Goal: Task Accomplishment & Management: Complete application form

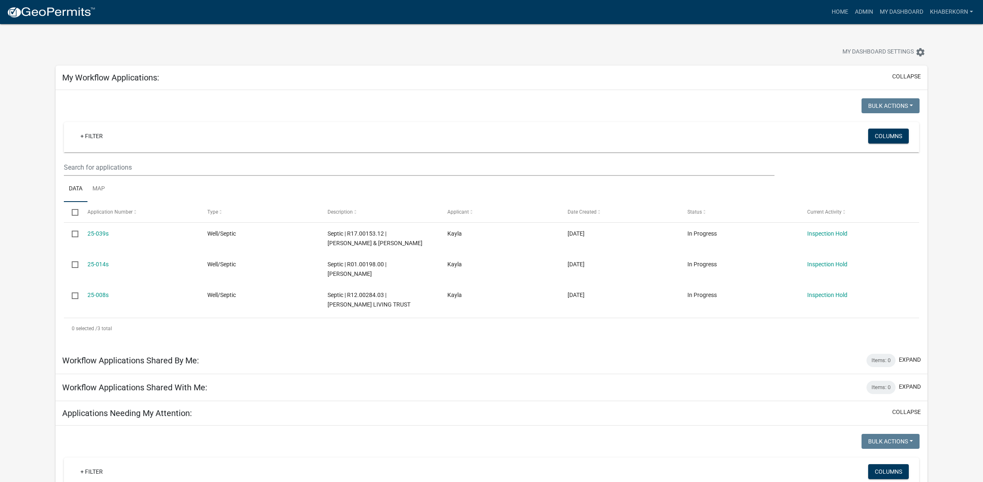
scroll to position [311, 0]
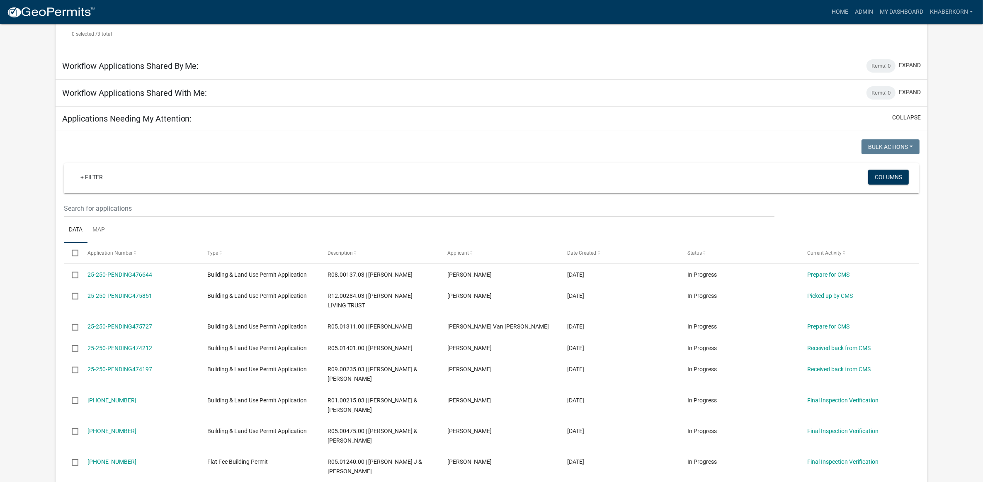
scroll to position [311, 0]
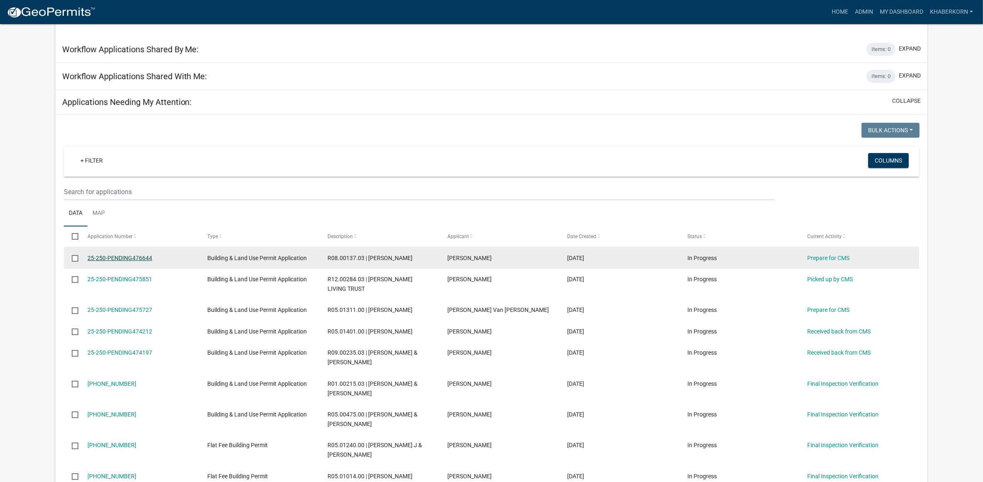
click at [111, 258] on link "25-250-PENDING476644" at bounding box center [119, 258] width 65 height 7
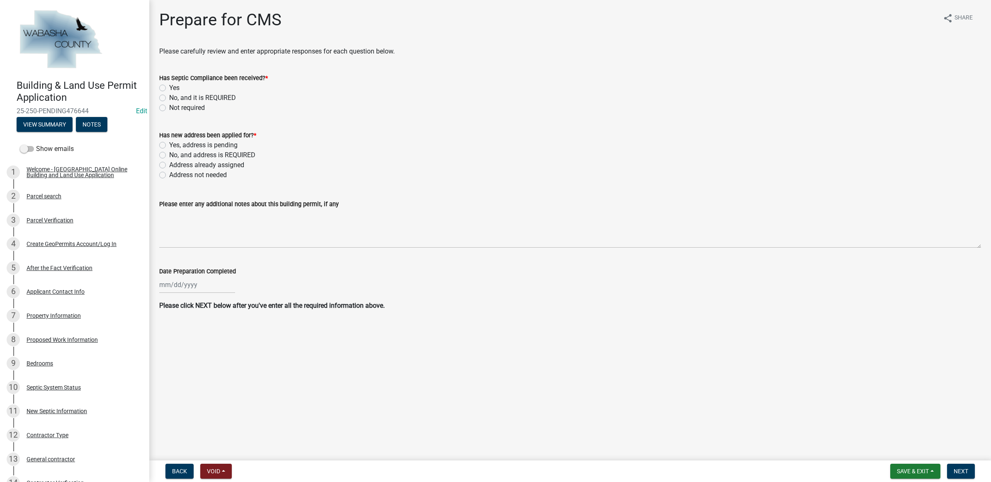
click at [169, 89] on label "Yes" at bounding box center [174, 88] width 10 height 10
click at [169, 88] on input "Yes" at bounding box center [171, 85] width 5 height 5
radio input "true"
click at [177, 172] on label "Address not needed" at bounding box center [198, 175] width 58 height 10
click at [175, 172] on input "Address not needed" at bounding box center [171, 172] width 5 height 5
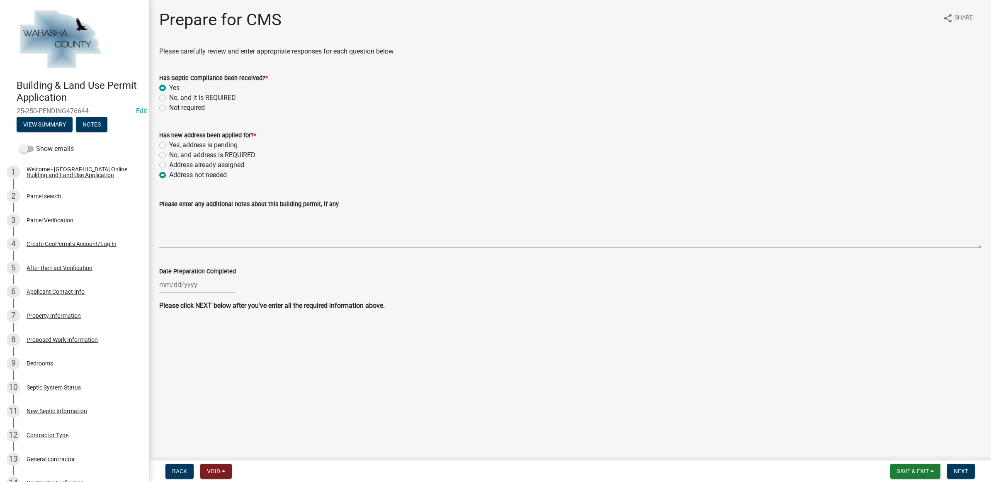
radio input "true"
click at [188, 279] on div at bounding box center [197, 284] width 76 height 17
select select "9"
select select "2025"
click at [208, 339] on div "11" at bounding box center [207, 341] width 13 height 13
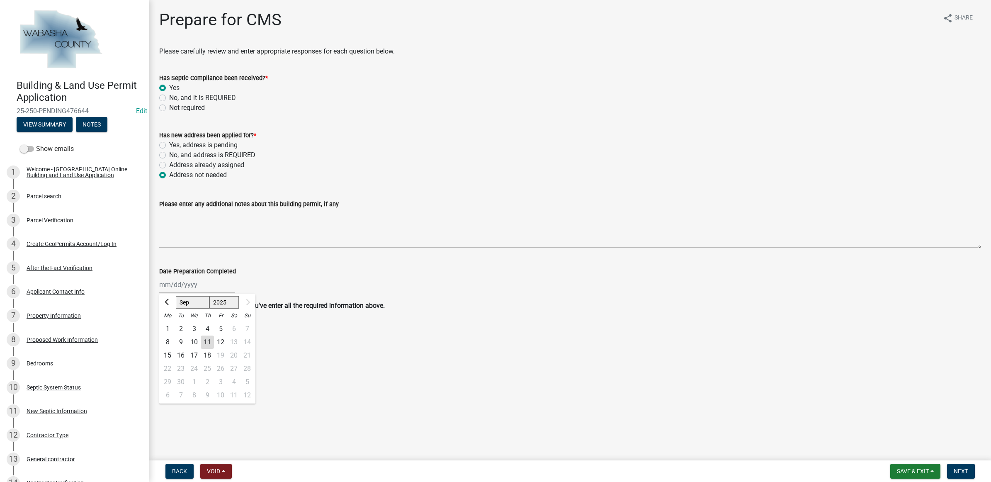
type input "09/11/2025"
click at [956, 473] on span "Next" at bounding box center [961, 471] width 15 height 7
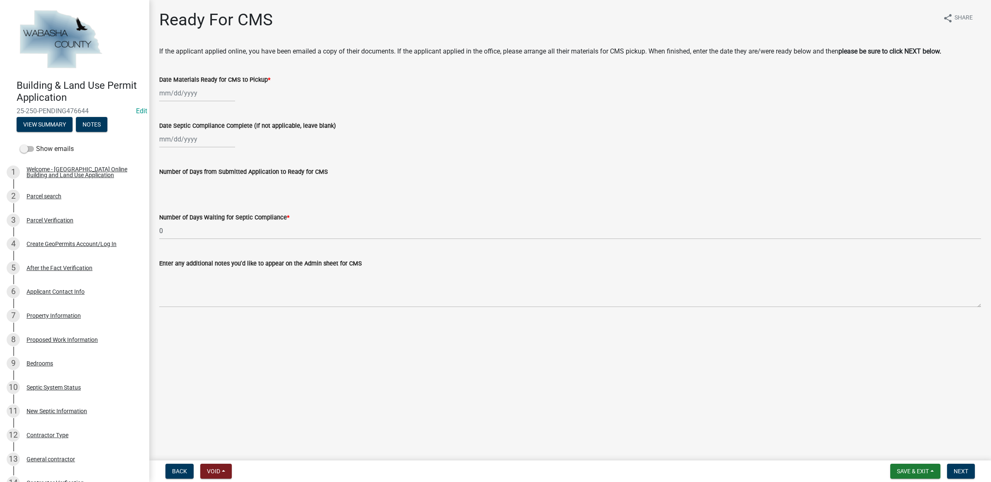
select select "9"
select select "2025"
click at [196, 96] on div "Jan Feb Mar Apr May Jun Jul Aug Sep Oct Nov Dec 2024 2025 2026 Mo Tu We Th Fr S…" at bounding box center [197, 93] width 76 height 17
click at [208, 152] on div "11" at bounding box center [207, 150] width 13 height 13
type input "09/11/2025"
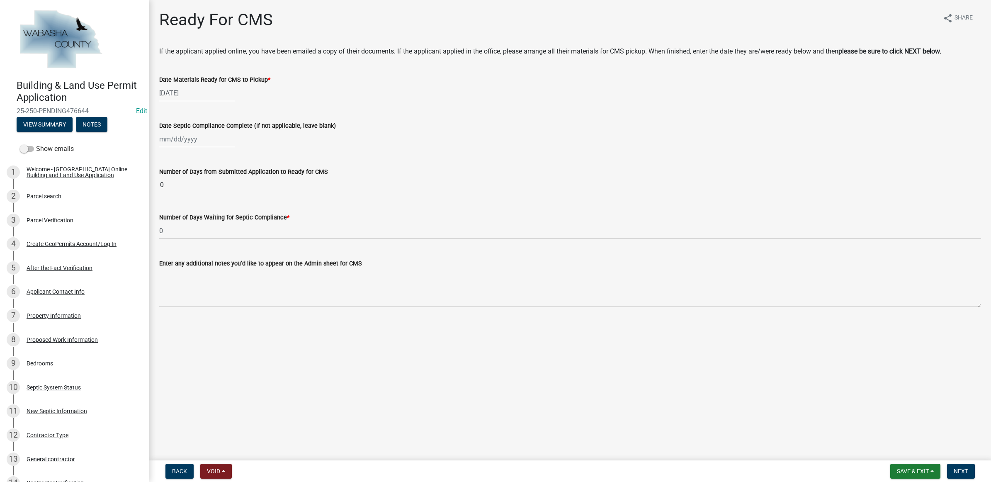
click at [194, 139] on div at bounding box center [197, 139] width 76 height 17
select select "9"
select select "2025"
click at [182, 192] on div "9" at bounding box center [180, 196] width 13 height 13
type input "[DATE]"
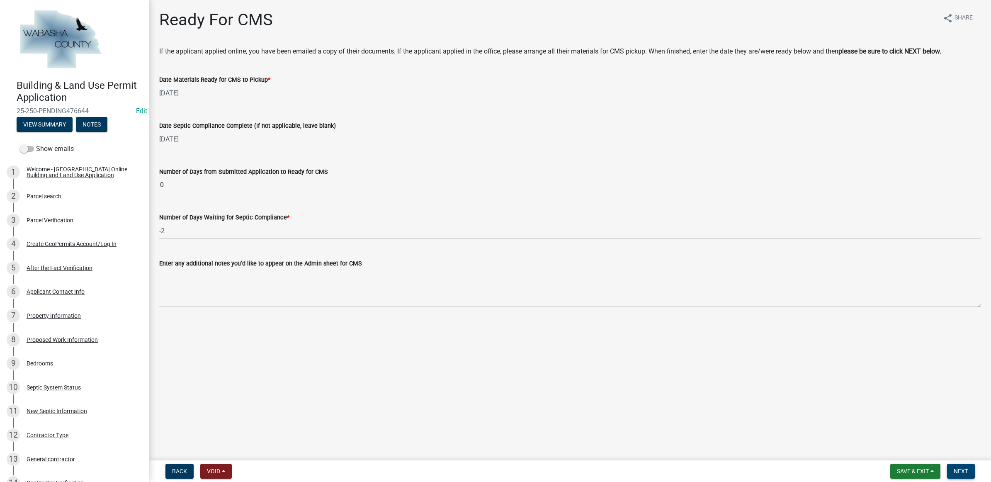
click at [954, 471] on span "Next" at bounding box center [961, 471] width 15 height 7
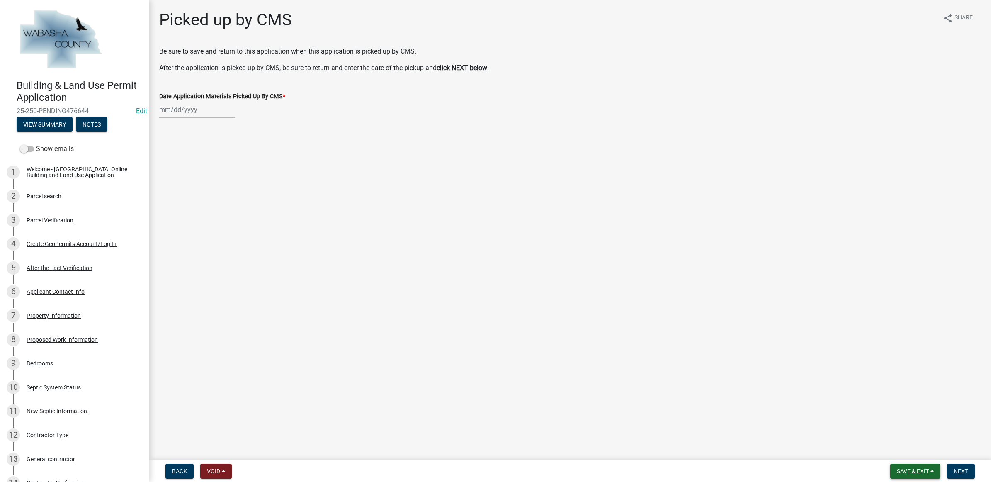
click at [916, 473] on span "Save & Exit" at bounding box center [913, 471] width 32 height 7
click at [912, 453] on button "Save & Exit" at bounding box center [907, 450] width 66 height 20
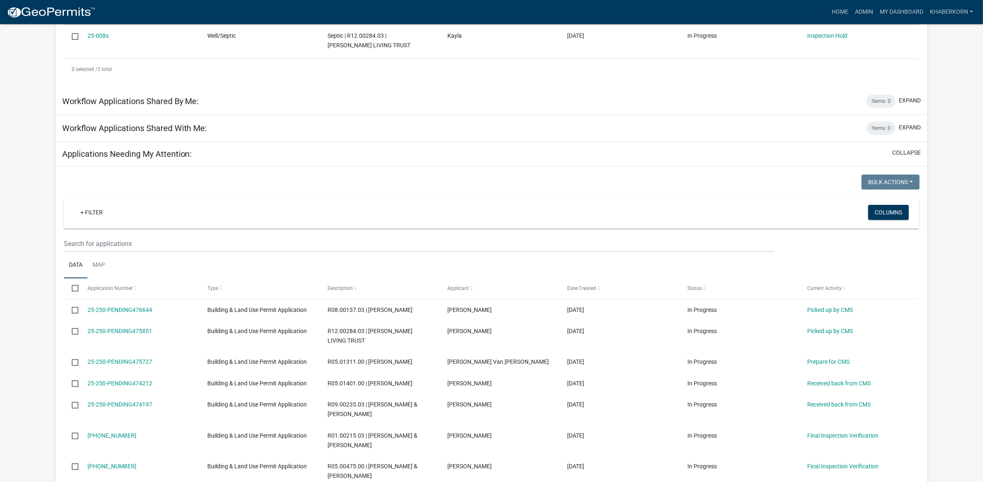
scroll to position [311, 0]
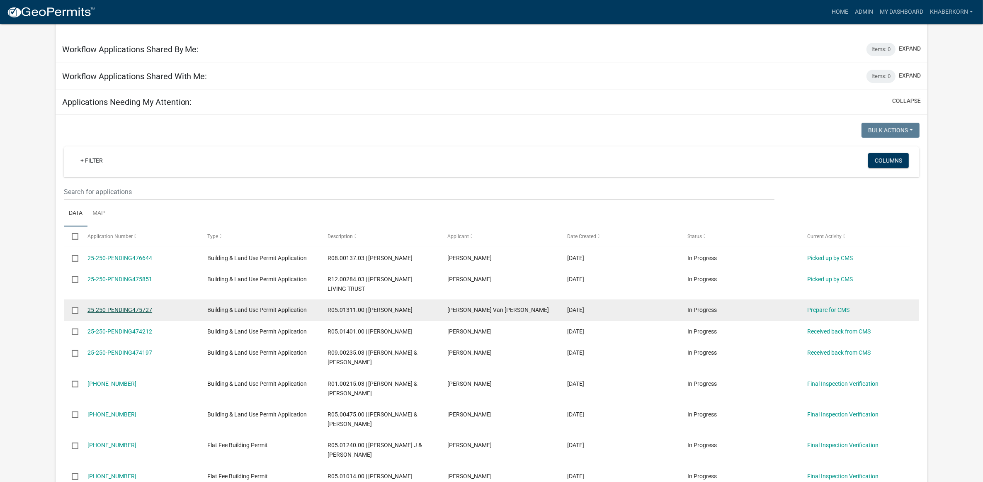
click at [123, 313] on link "25-250-PENDING475727" at bounding box center [119, 309] width 65 height 7
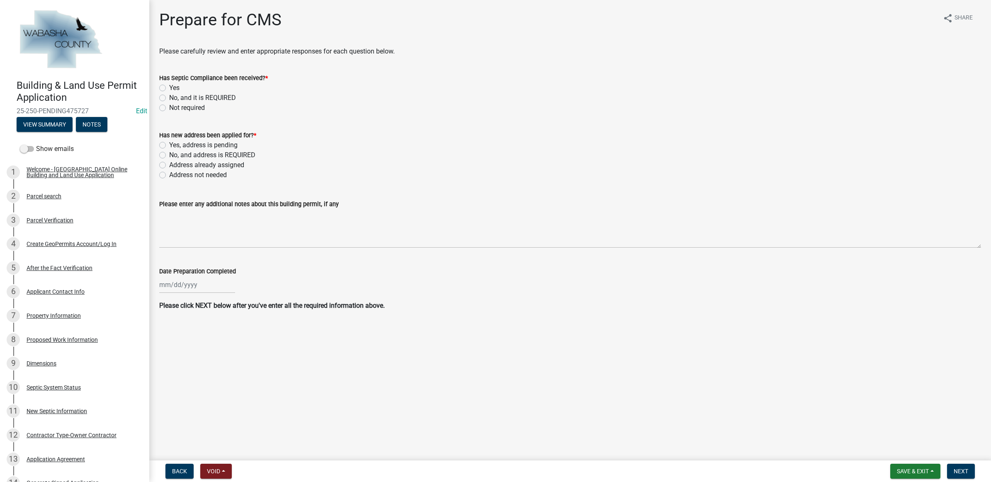
click at [188, 106] on label "Not required" at bounding box center [187, 108] width 36 height 10
click at [175, 106] on input "Not required" at bounding box center [171, 105] width 5 height 5
radio input "true"
click at [205, 172] on label "Address not needed" at bounding box center [198, 175] width 58 height 10
click at [175, 172] on input "Address not needed" at bounding box center [171, 172] width 5 height 5
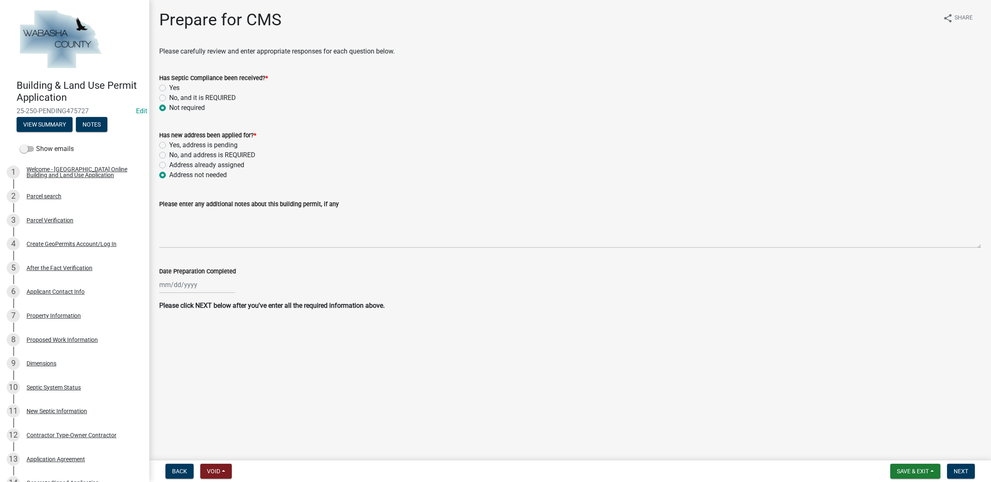
radio input "true"
click at [189, 285] on div at bounding box center [197, 284] width 76 height 17
select select "9"
select select "2025"
click at [207, 338] on div "11" at bounding box center [207, 341] width 13 height 13
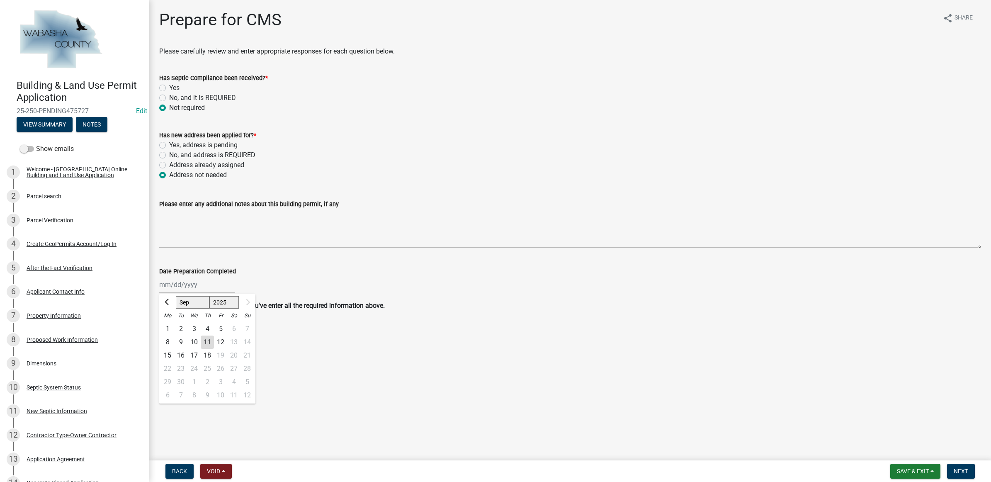
type input "09/11/2025"
click at [966, 468] on span "Next" at bounding box center [961, 471] width 15 height 7
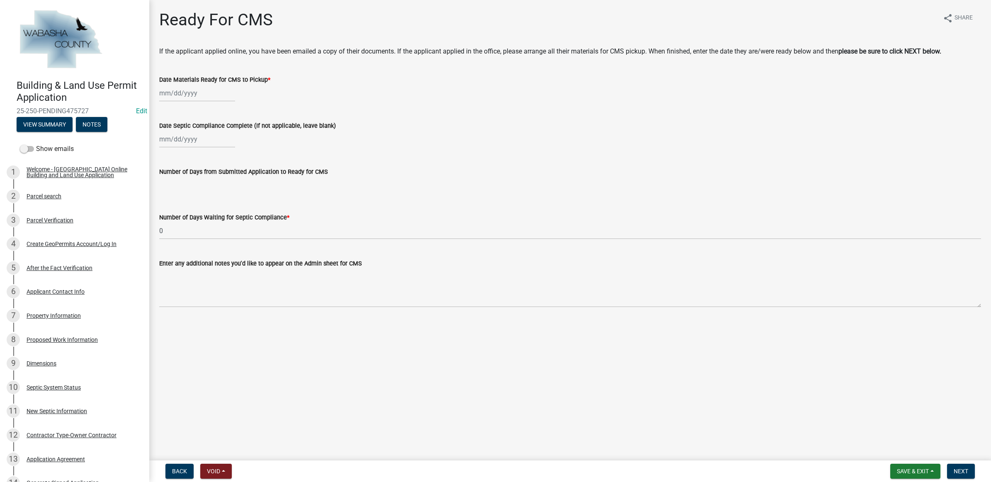
click at [205, 97] on div at bounding box center [197, 93] width 76 height 17
select select "9"
select select "2025"
click at [206, 152] on div "11" at bounding box center [207, 150] width 13 height 13
type input "09/11/2025"
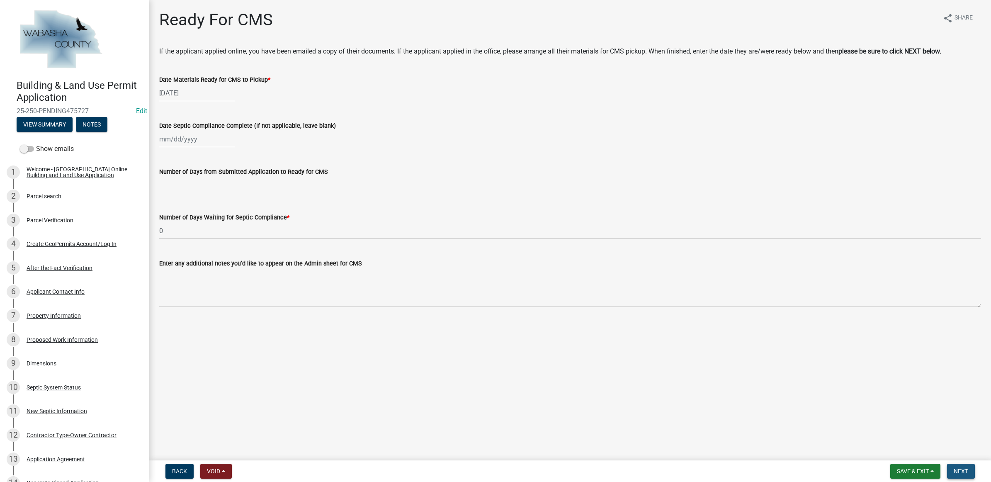
click at [967, 469] on span "Next" at bounding box center [961, 471] width 15 height 7
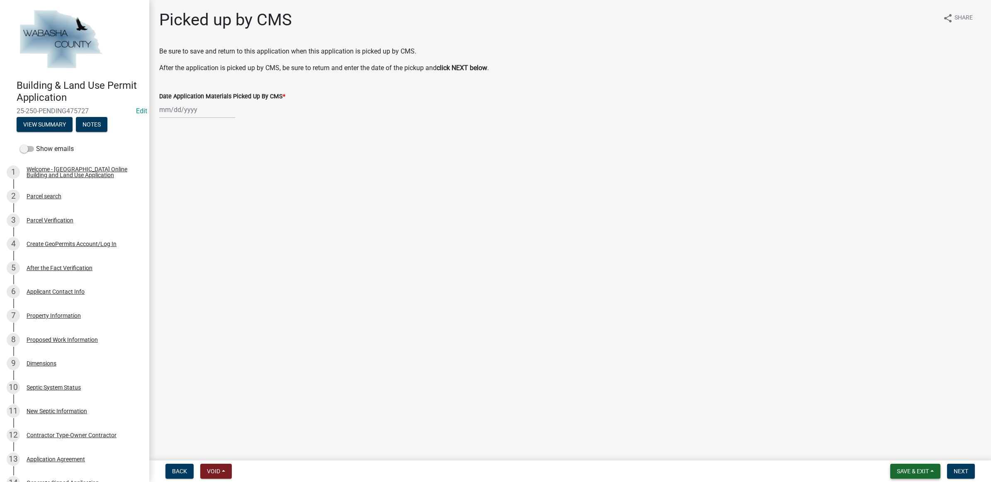
click at [912, 469] on span "Save & Exit" at bounding box center [913, 471] width 32 height 7
click at [910, 456] on button "Save & Exit" at bounding box center [907, 450] width 66 height 20
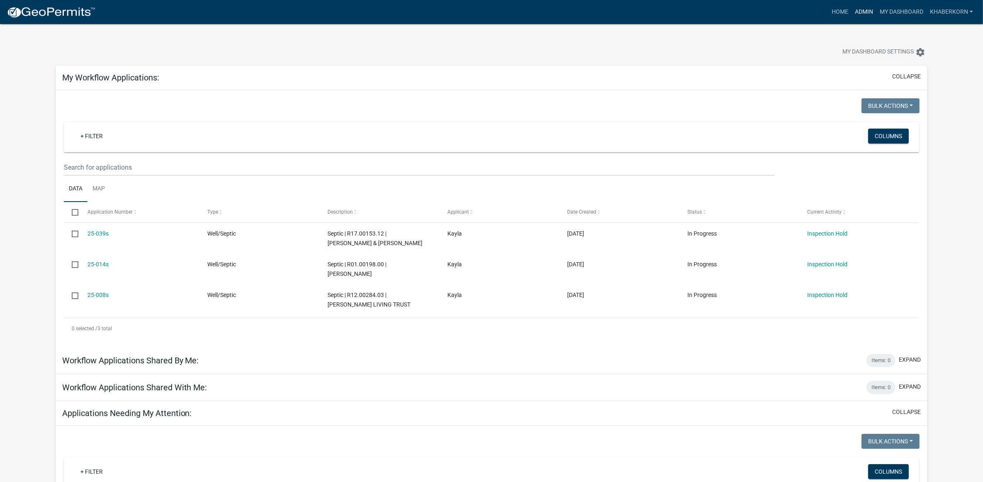
click at [859, 10] on link "Admin" at bounding box center [864, 12] width 25 height 16
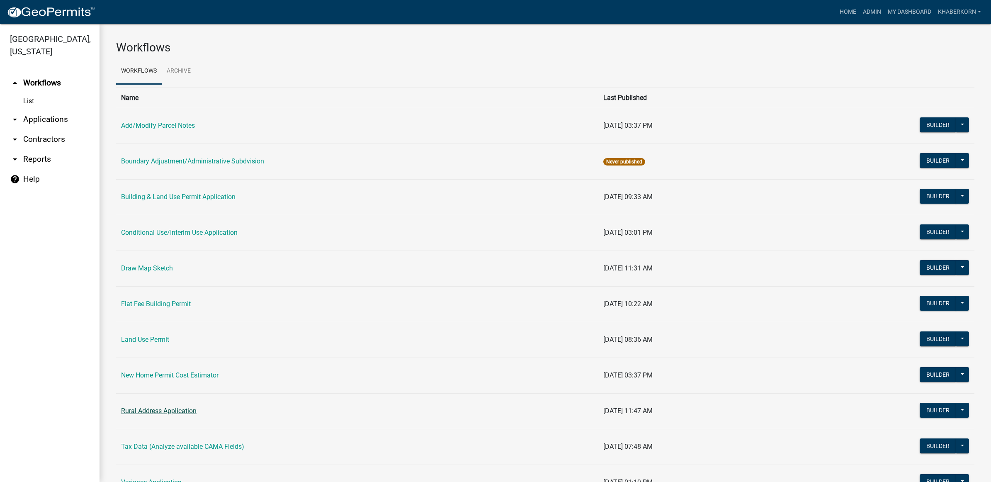
click at [175, 415] on link "Rural Address Application" at bounding box center [158, 411] width 75 height 8
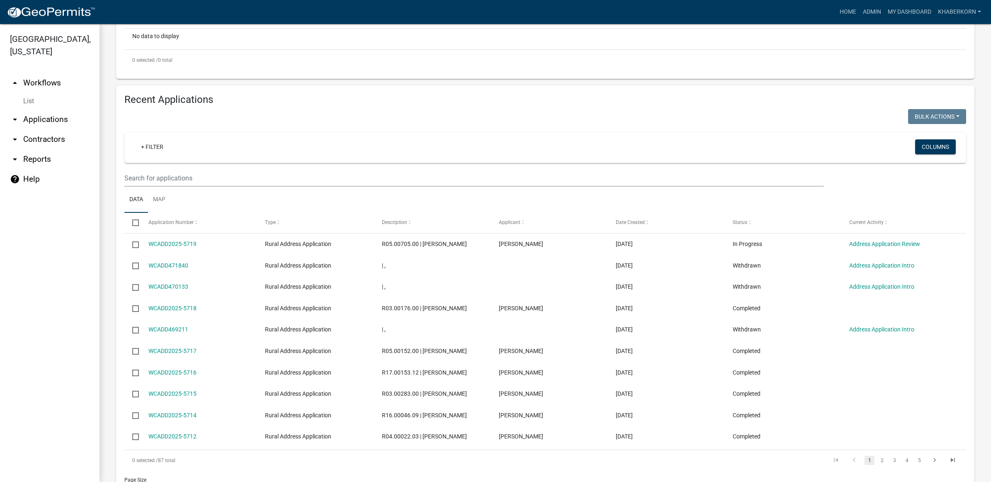
scroll to position [259, 0]
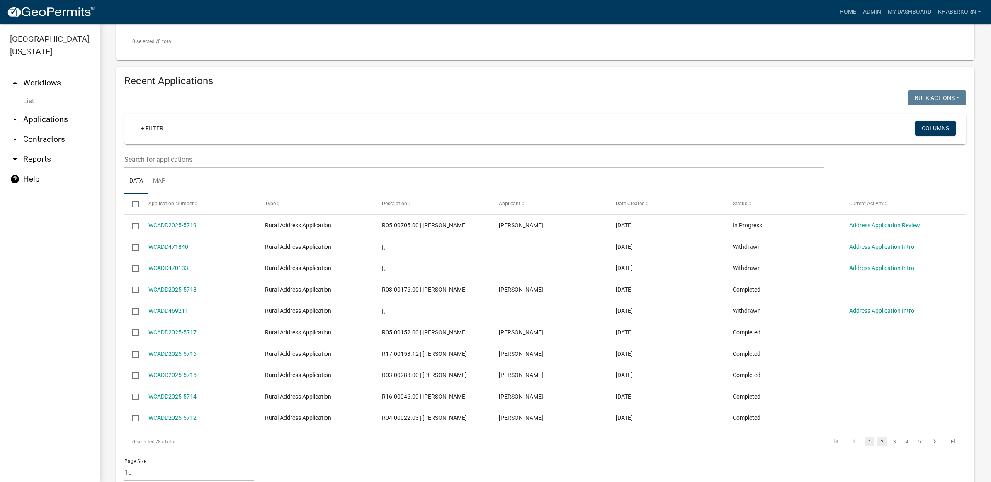
click at [877, 444] on link "2" at bounding box center [882, 441] width 10 height 9
